Goal: Task Accomplishment & Management: Manage account settings

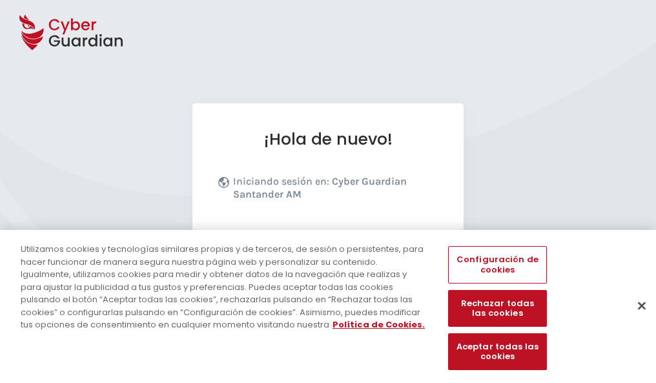
scroll to position [158, 0]
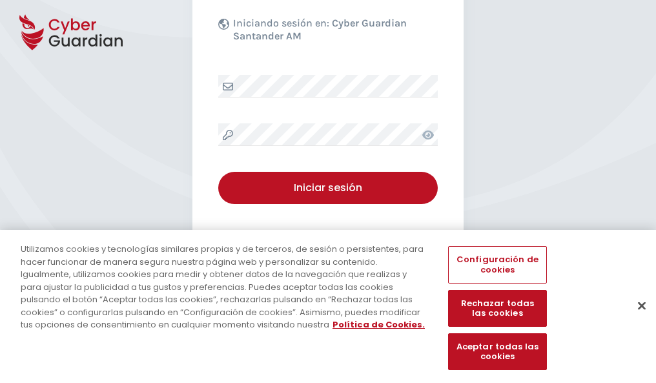
click at [635, 319] on button "Cerrar" at bounding box center [642, 305] width 28 height 28
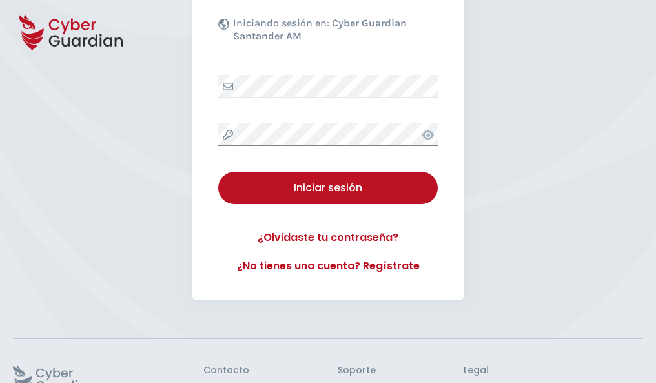
scroll to position [251, 0]
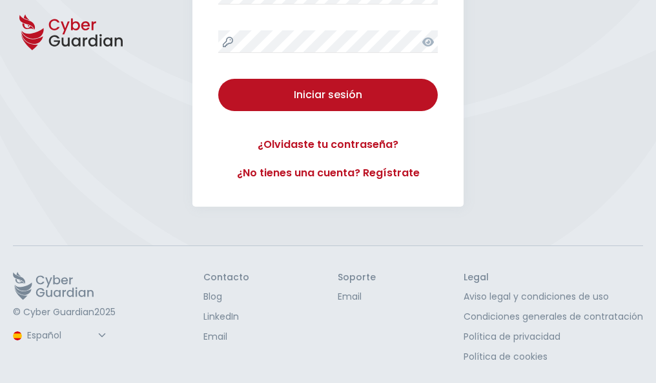
click at [218, 79] on button "Iniciar sesión" at bounding box center [328, 95] width 220 height 32
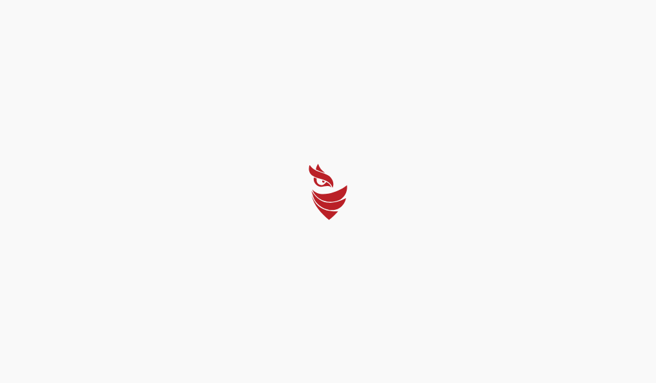
scroll to position [0, 0]
select select "Português (BR)"
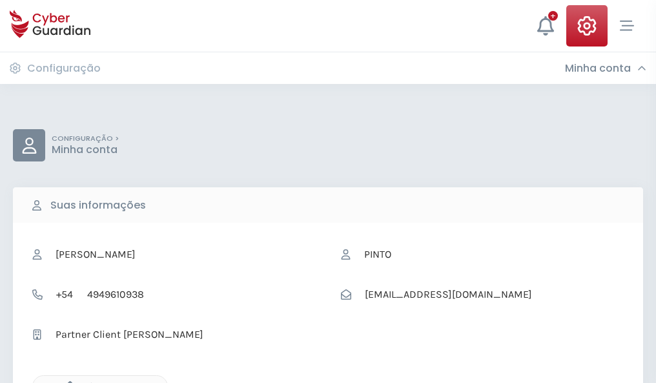
click at [67, 382] on icon "button" at bounding box center [66, 386] width 11 height 11
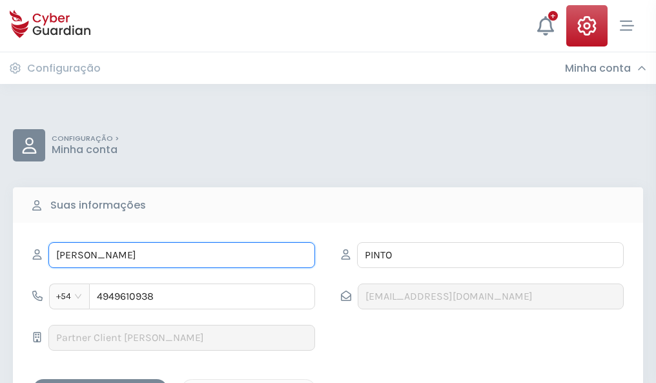
click at [181, 255] on input "ELADIO" at bounding box center [181, 255] width 267 height 26
type input "E"
type input "Rafael"
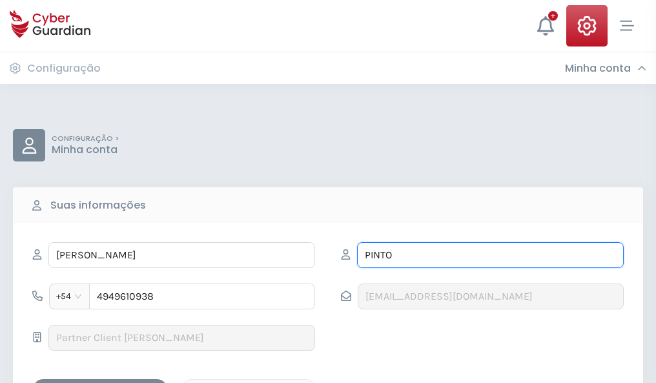
click at [490, 255] on input "PINTO" at bounding box center [490, 255] width 267 height 26
type input "P"
type input "Suárez"
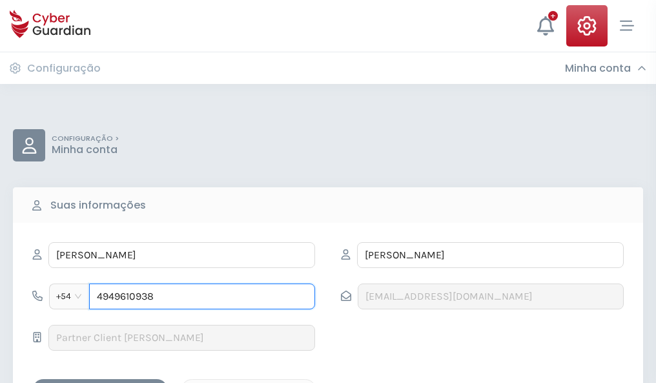
click at [202, 296] on input "4949610938" at bounding box center [202, 297] width 226 height 26
type input "4"
type input "4848178856"
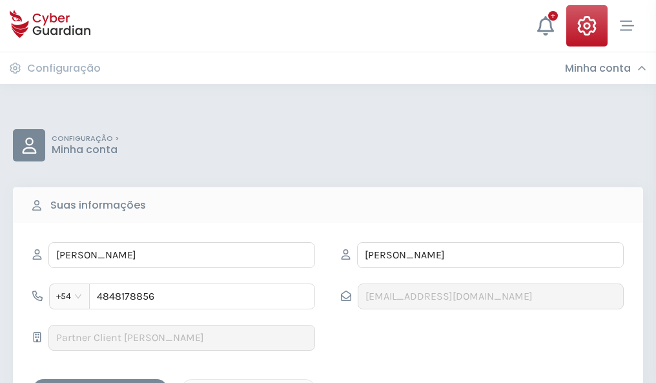
click at [100, 382] on div "Salvar alterações" at bounding box center [100, 390] width 116 height 16
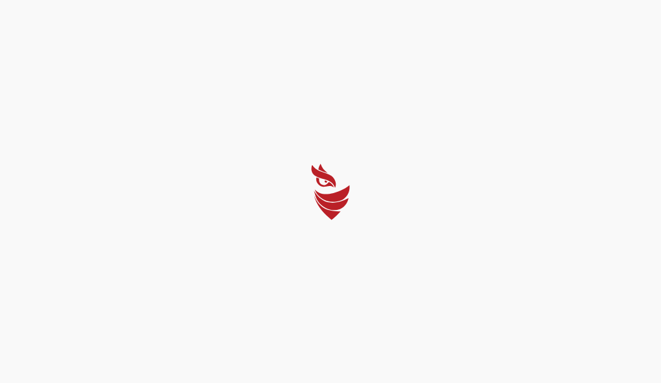
select select "Português (BR)"
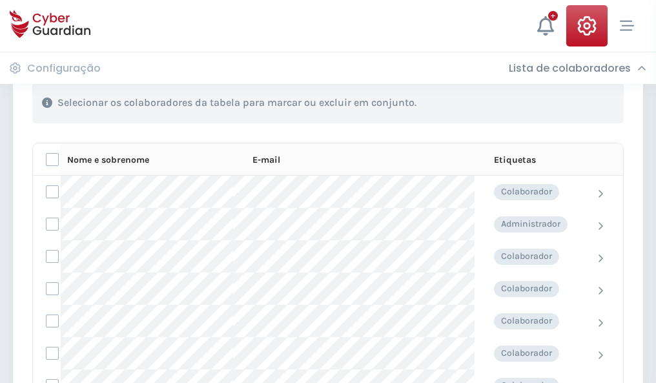
scroll to position [553, 0]
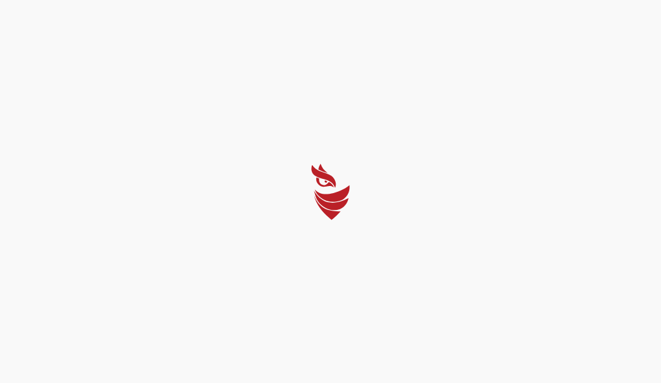
select select "Português (BR)"
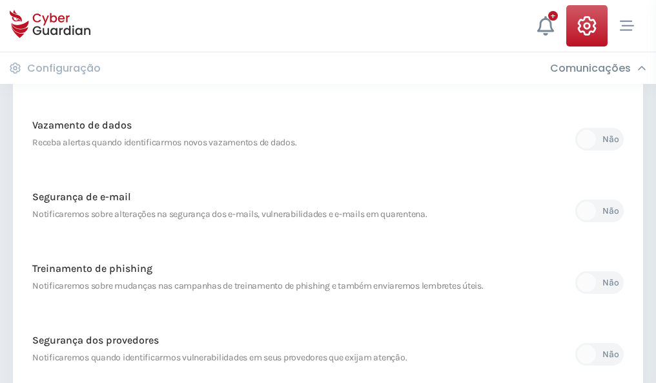
scroll to position [680, 0]
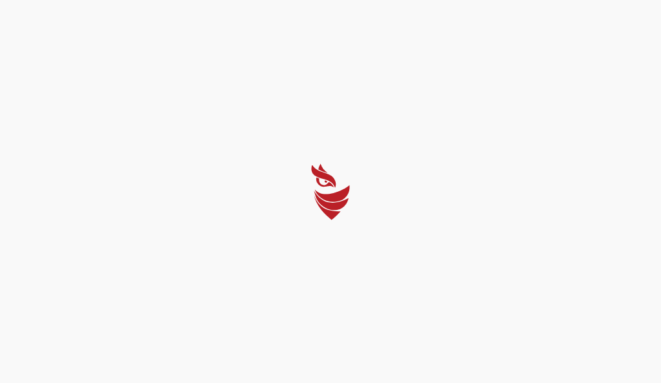
select select "Português (BR)"
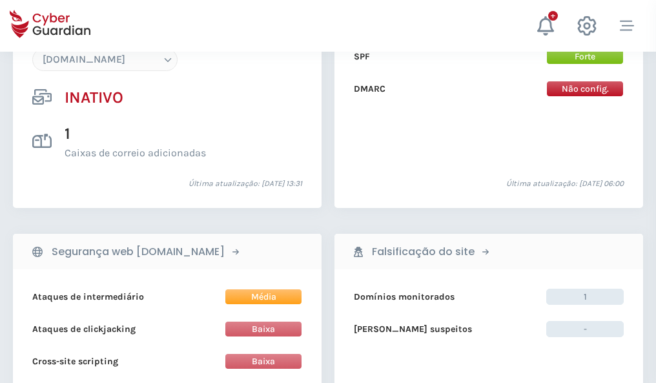
scroll to position [1215, 0]
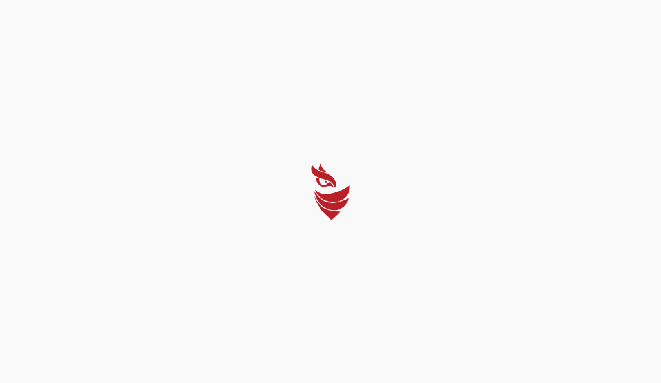
select select "Português (BR)"
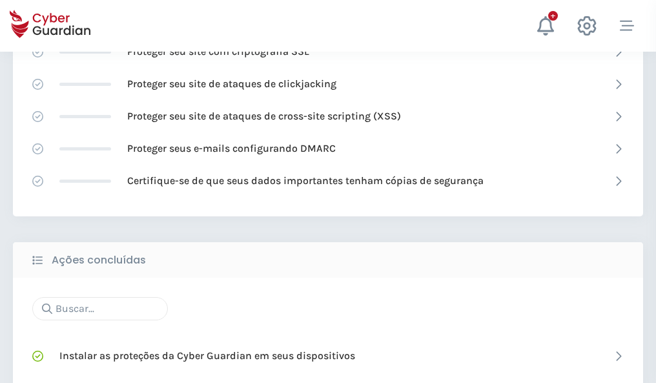
scroll to position [860, 0]
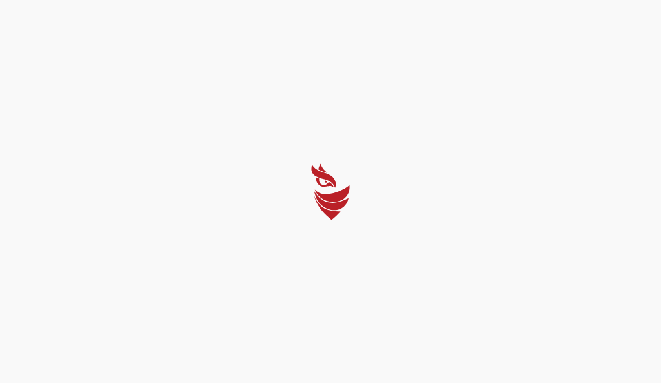
select select "Português (BR)"
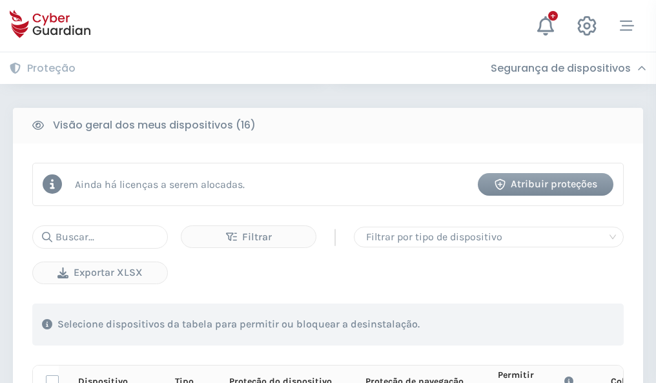
scroll to position [1141, 0]
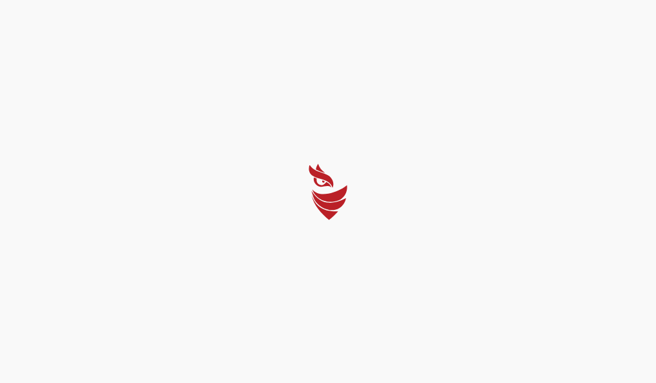
select select "Português (BR)"
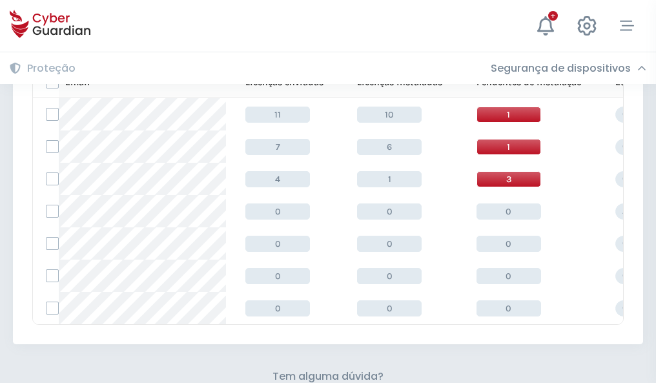
scroll to position [567, 0]
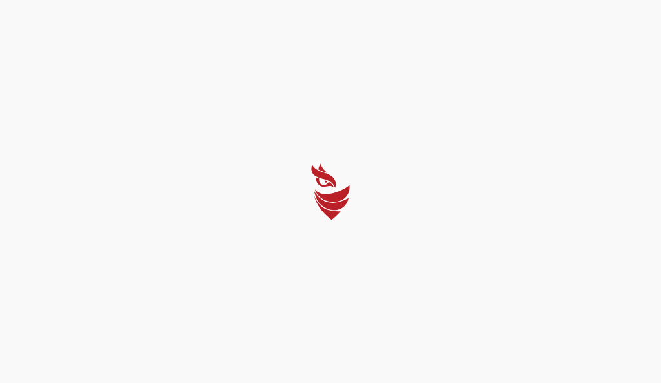
select select "Português (BR)"
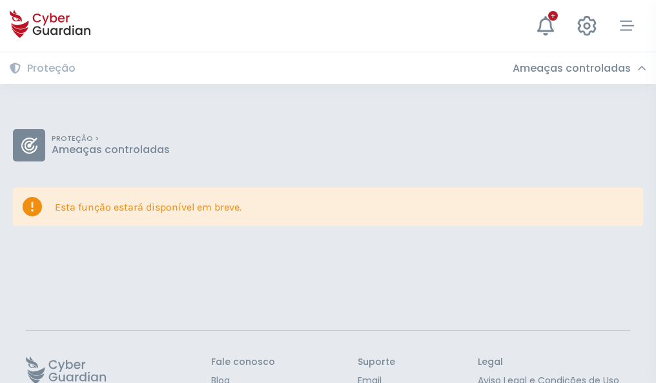
scroll to position [84, 0]
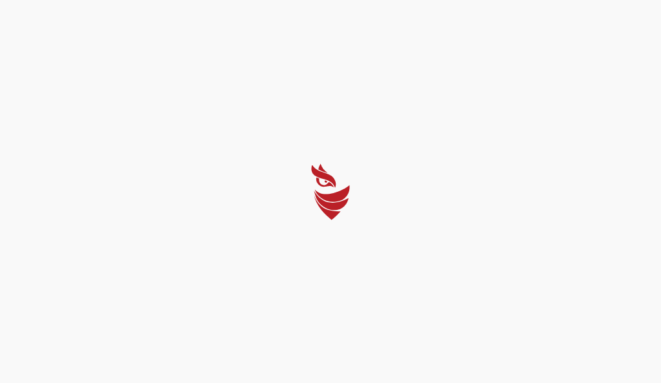
select select "Português (BR)"
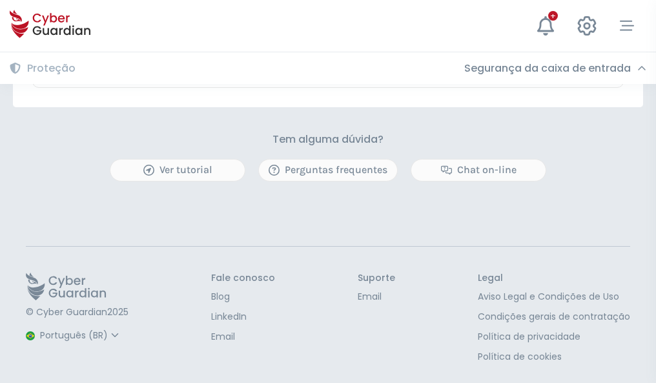
scroll to position [759, 0]
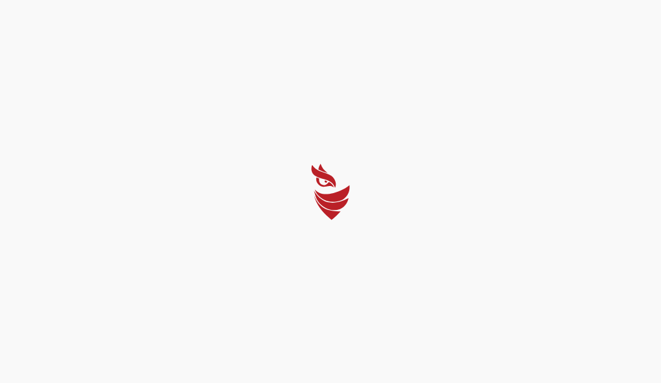
select select "Português (BR)"
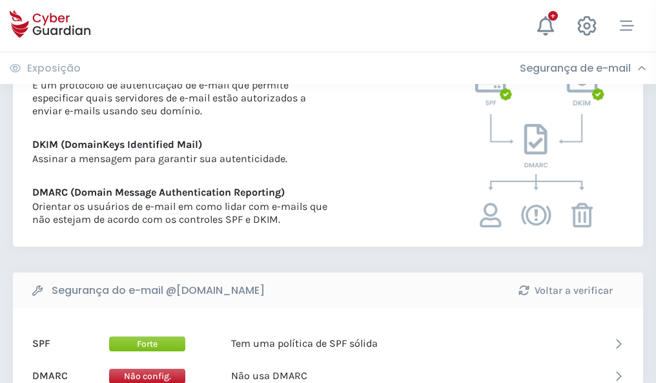
scroll to position [697, 0]
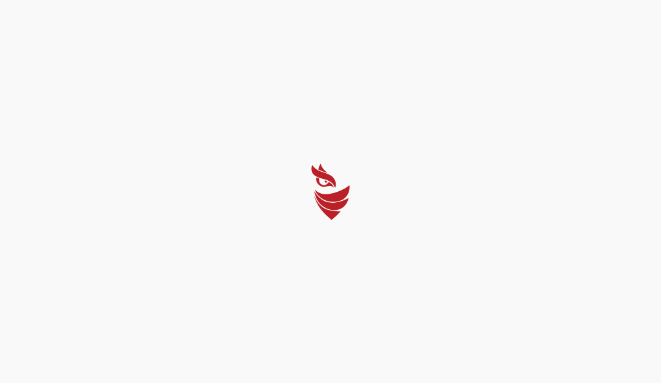
select select "Português (BR)"
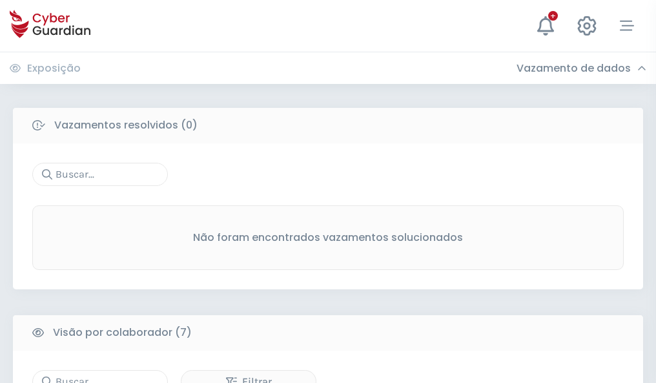
scroll to position [1068, 0]
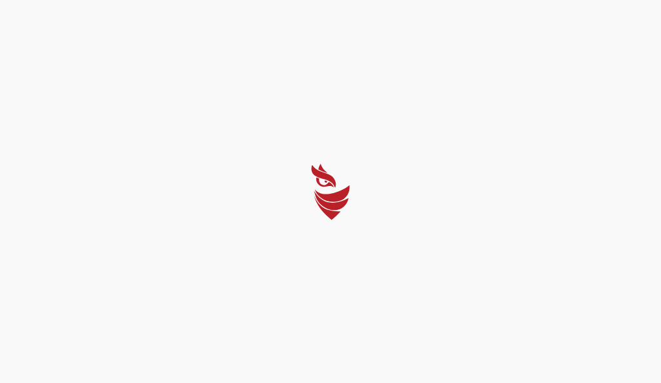
select select "Português (BR)"
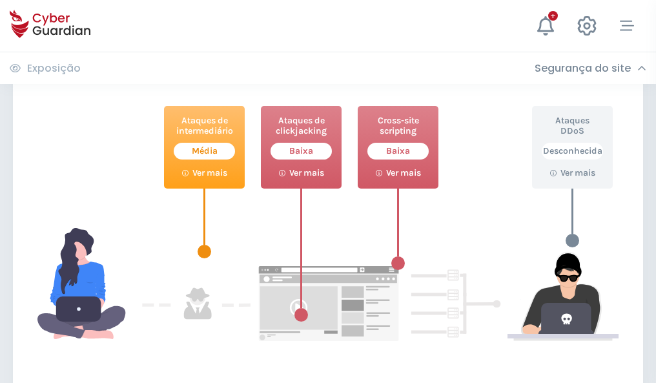
scroll to position [703, 0]
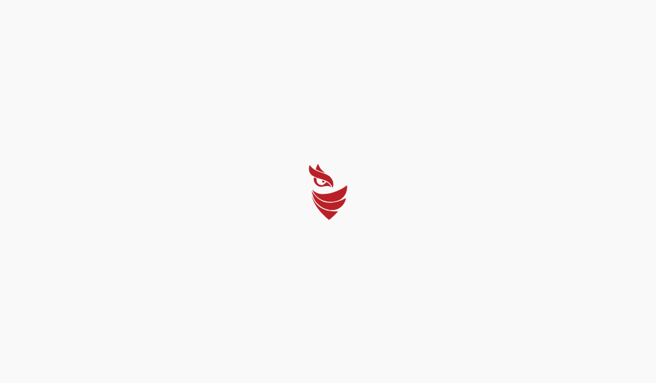
select select "Português (BR)"
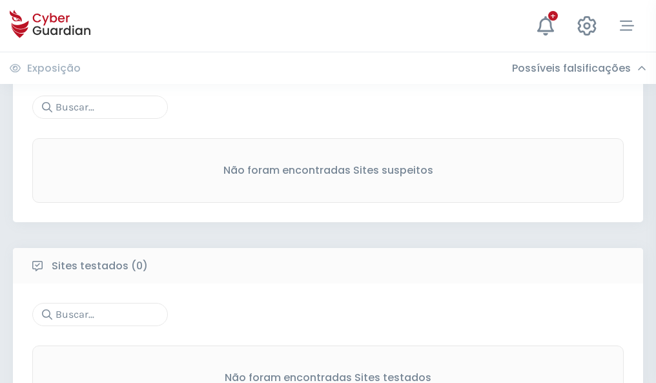
scroll to position [675, 0]
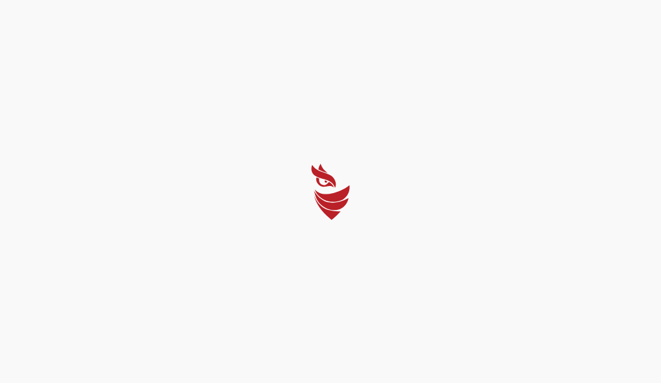
select select "Português (BR)"
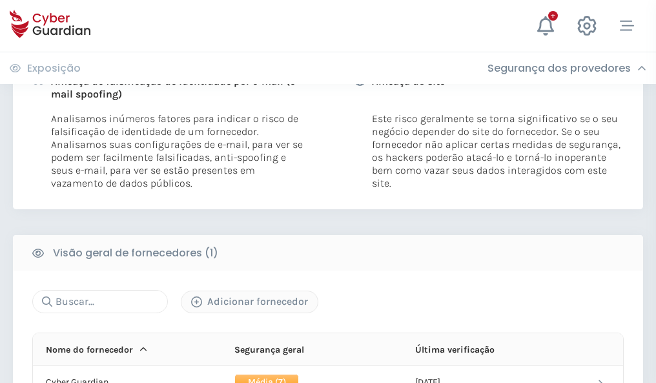
scroll to position [658, 0]
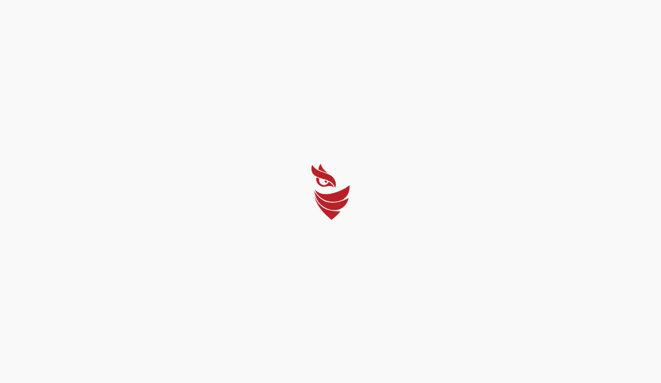
select select "Português (BR)"
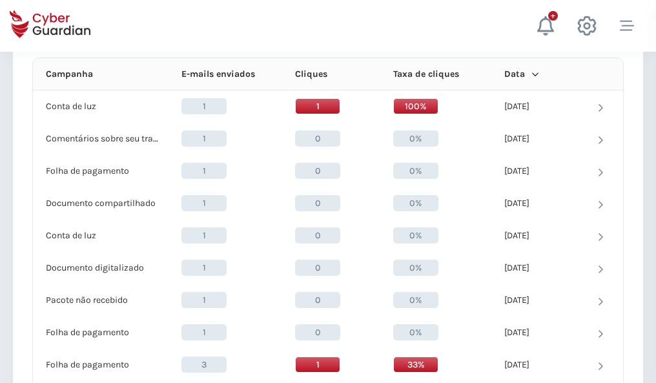
scroll to position [1158, 0]
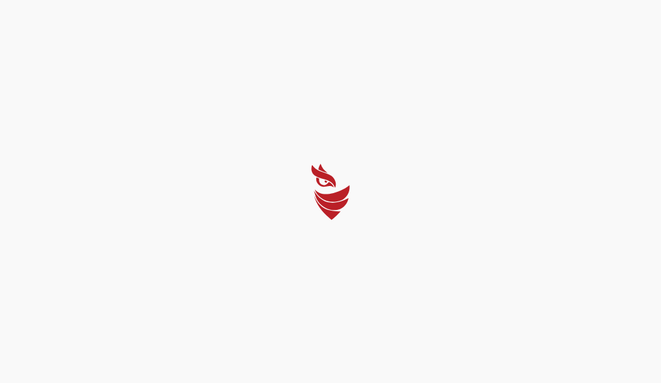
select select "Português (BR)"
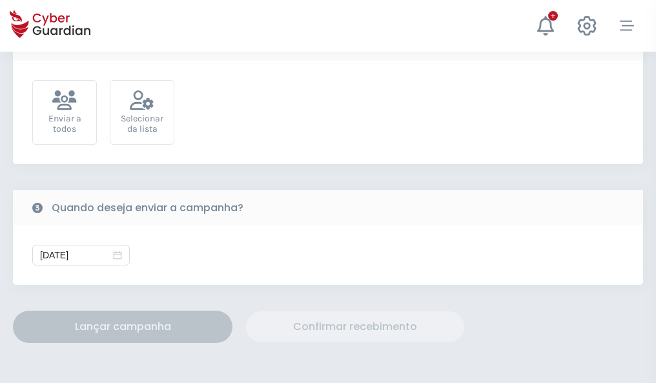
scroll to position [473, 0]
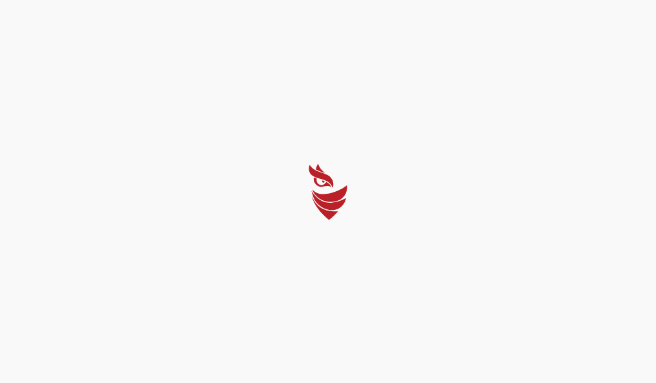
select select "Português (BR)"
